Goal: Obtain resource: Download file/media

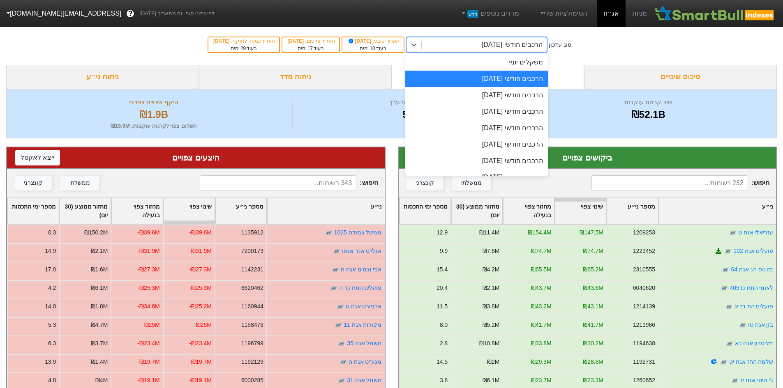
click at [486, 44] on div "הרכבים חודשי 29/09/2025" at bounding box center [511, 45] width 61 height 10
click at [488, 93] on div "הרכבים חודשי 29/10/2025" at bounding box center [476, 95] width 143 height 16
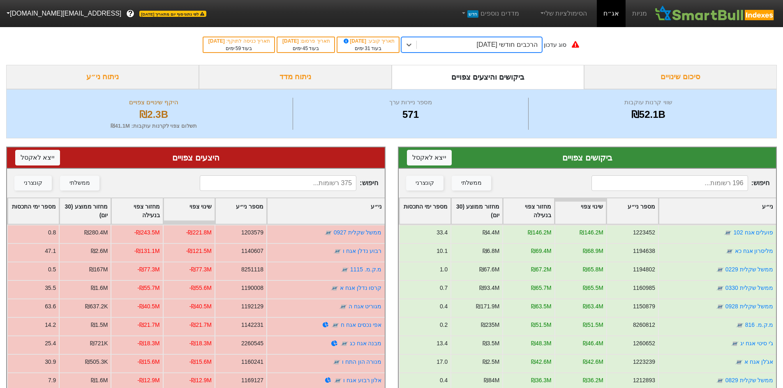
click at [476, 50] on div "הרכבים חודשי 29/10/2025" at bounding box center [479, 44] width 125 height 15
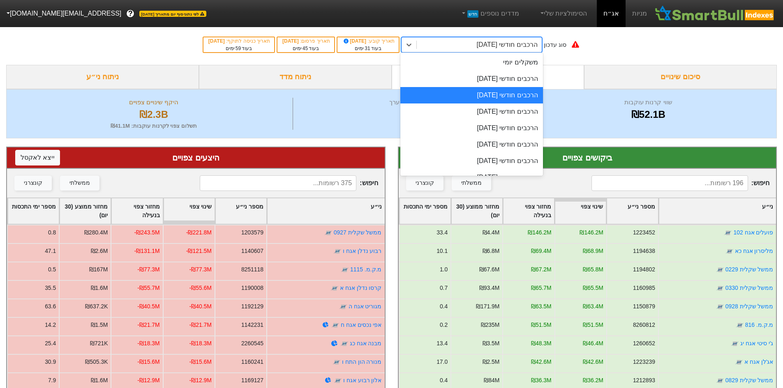
click at [477, 48] on div "הרכבים חודשי 29/10/2025" at bounding box center [507, 45] width 61 height 10
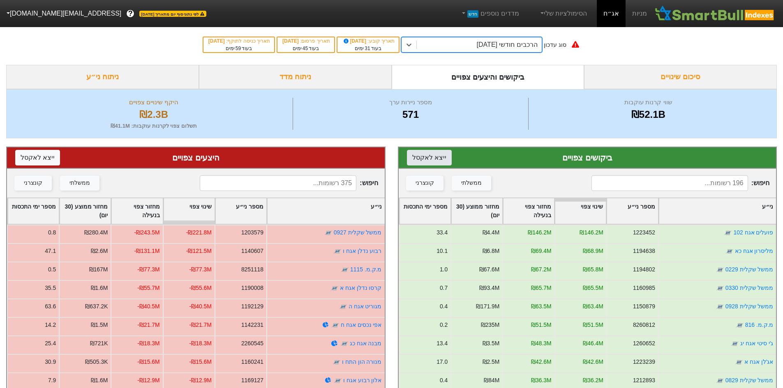
click at [429, 157] on button "ייצא ל אקסל" at bounding box center [429, 158] width 45 height 16
click at [40, 161] on button "ייצא ל אקסל" at bounding box center [37, 158] width 45 height 16
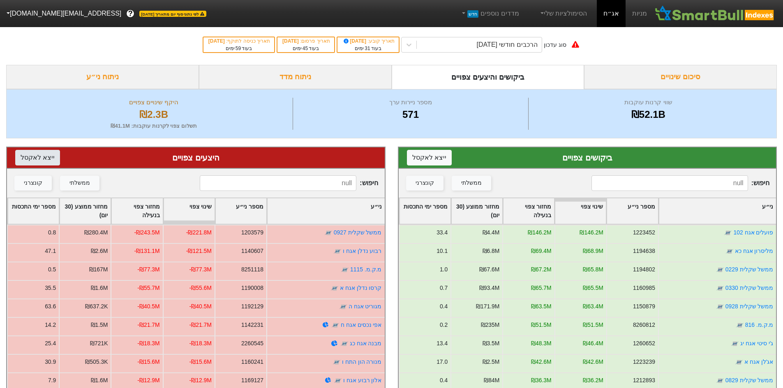
click at [37, 150] on button "ייצא ל אקסל" at bounding box center [37, 158] width 45 height 16
click at [525, 41] on div "הרכבים חודשי 29/10/2025" at bounding box center [507, 45] width 61 height 10
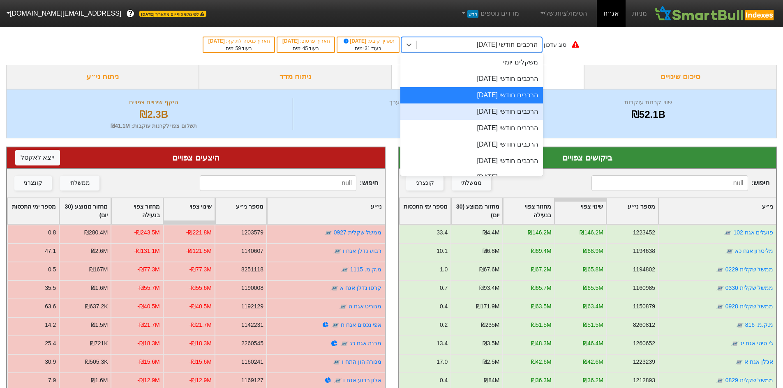
click at [514, 106] on div "הרכבים חודשי [DATE]" at bounding box center [471, 112] width 143 height 16
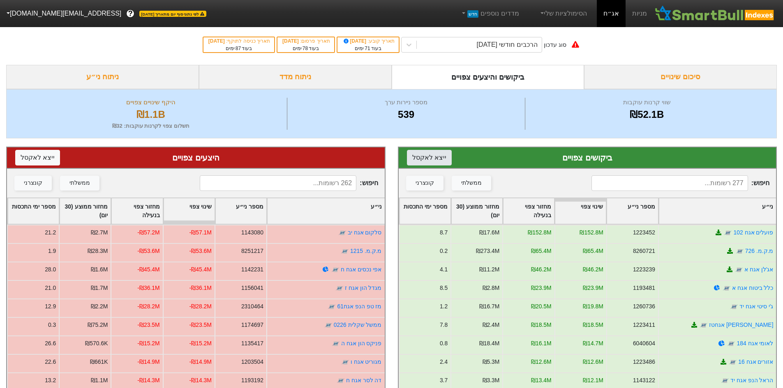
click at [435, 161] on button "ייצא ל אקסל" at bounding box center [429, 158] width 45 height 16
click at [22, 162] on button "ייצא ל אקסל" at bounding box center [37, 158] width 45 height 16
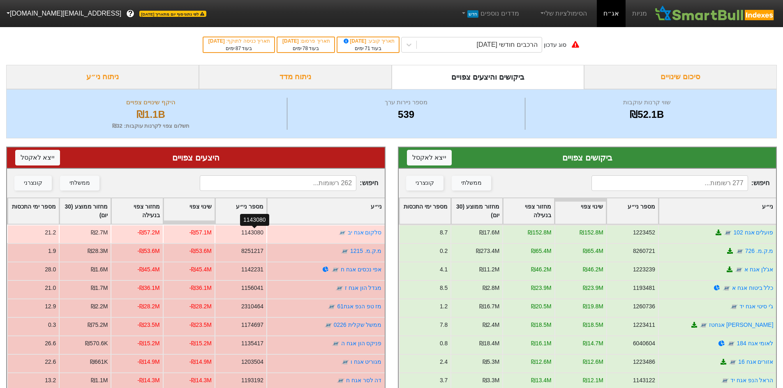
click at [256, 231] on div "1143080" at bounding box center [252, 232] width 22 height 9
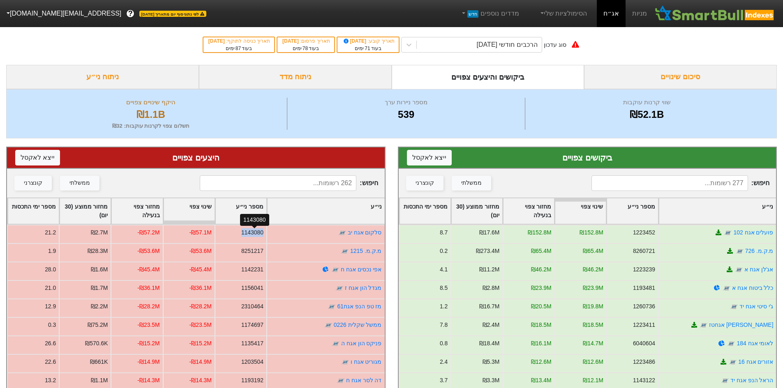
copy div "1143080"
